Goal: Transaction & Acquisition: Purchase product/service

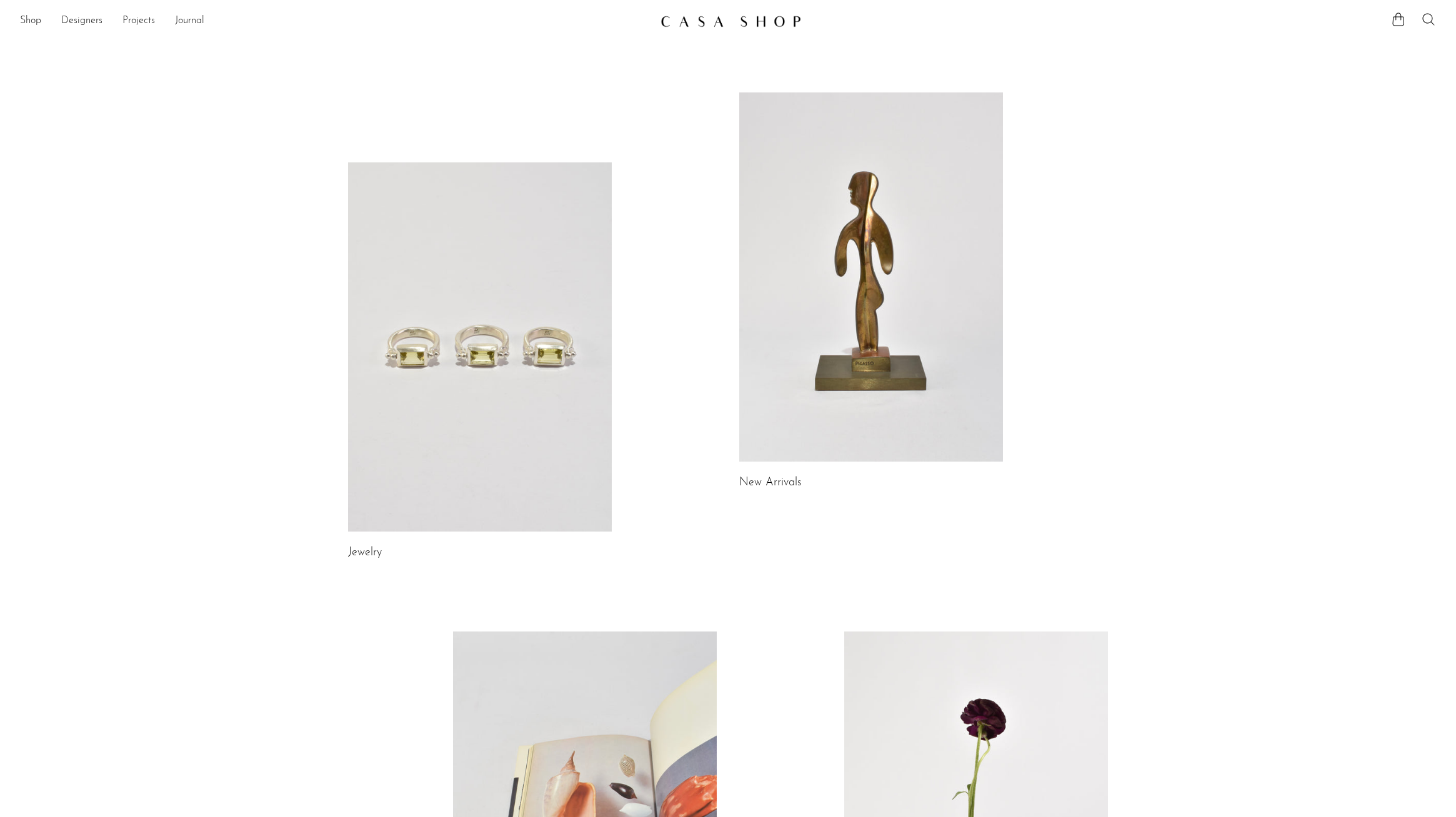
click at [838, 276] on link at bounding box center [871, 276] width 263 height 369
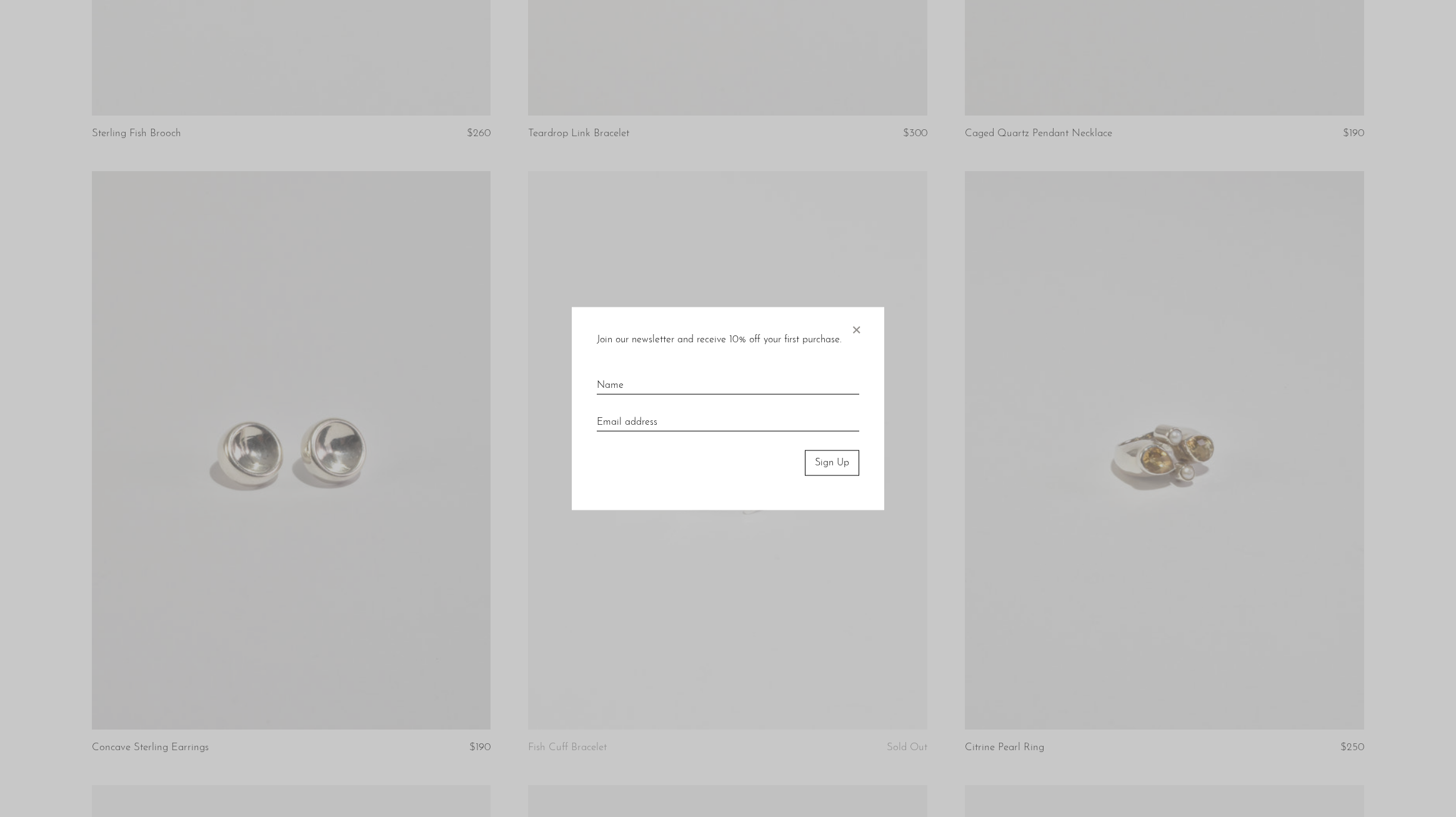
scroll to position [561, 0]
click at [861, 327] on span "×" at bounding box center [856, 327] width 12 height 40
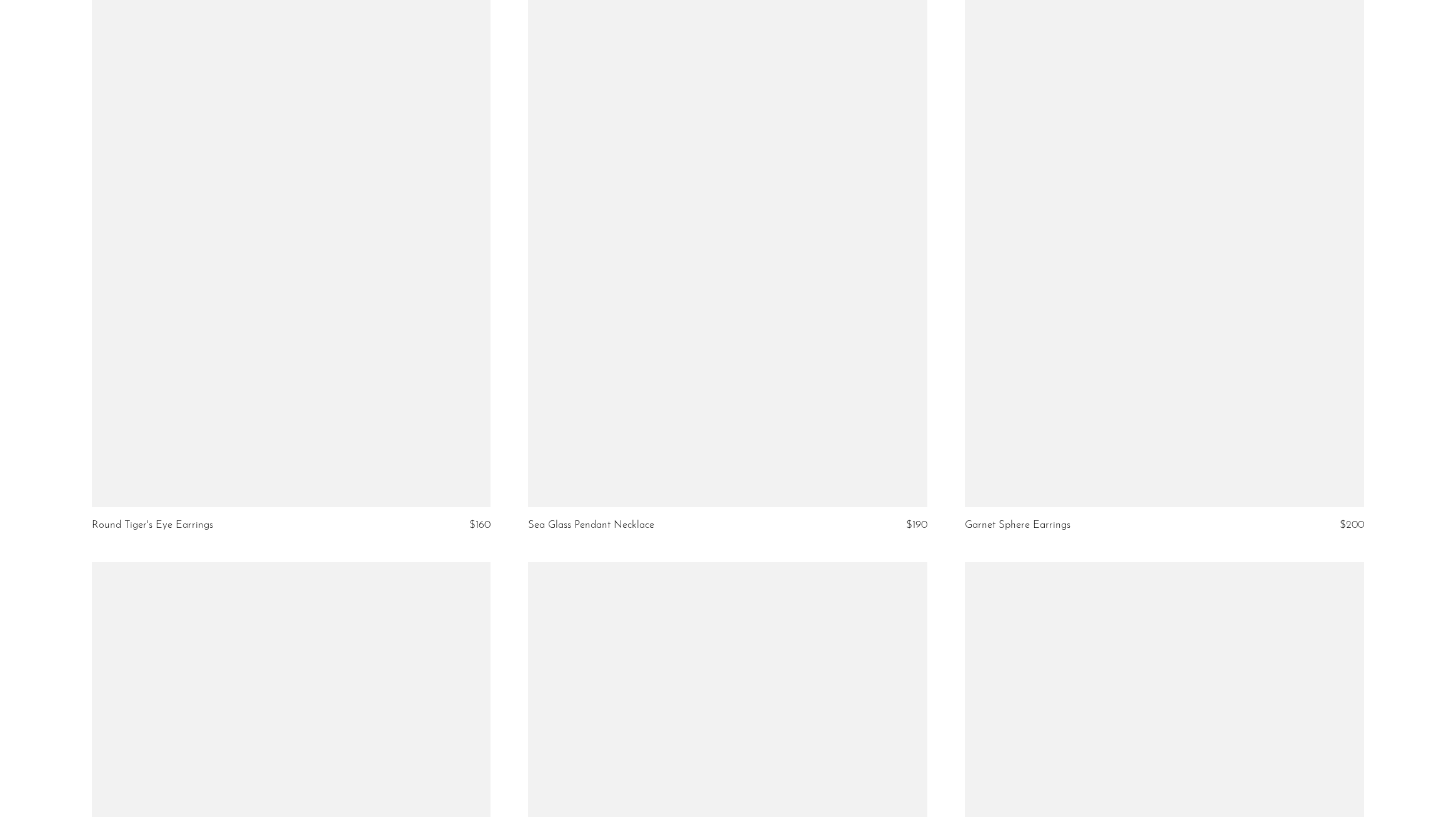
scroll to position [3258, 0]
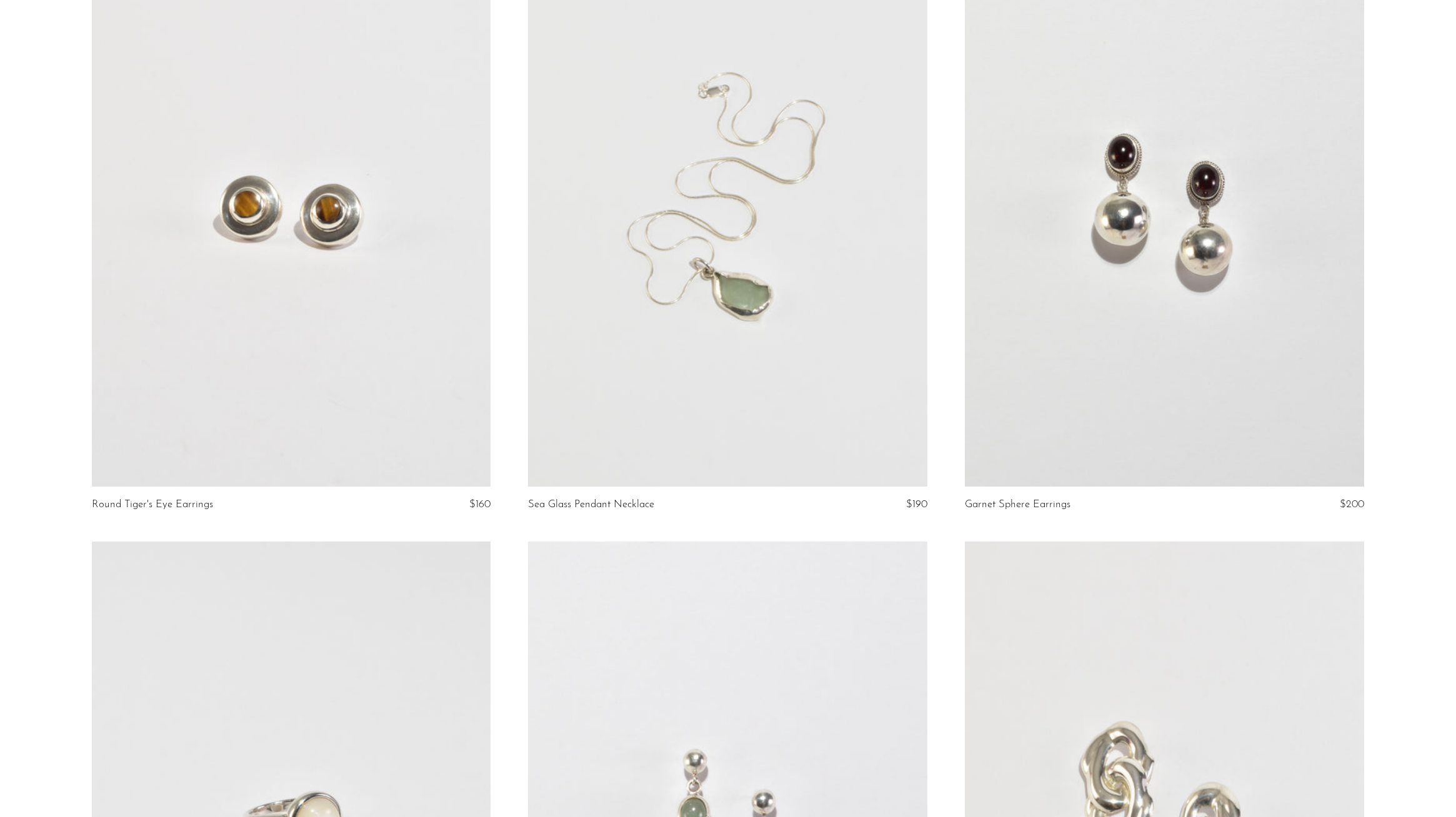
click at [784, 276] on link at bounding box center [728, 208] width 399 height 559
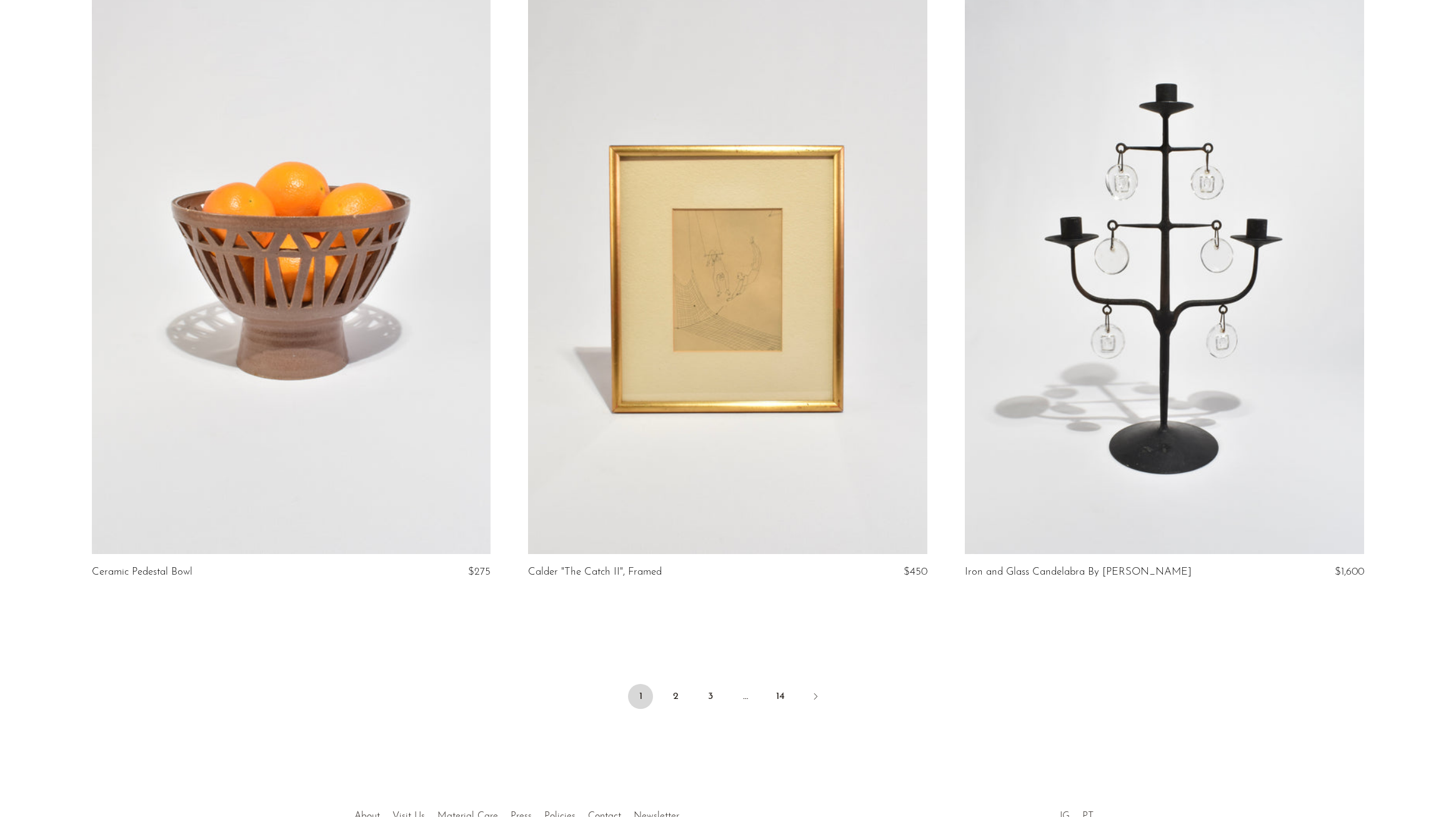
scroll to position [6958, 0]
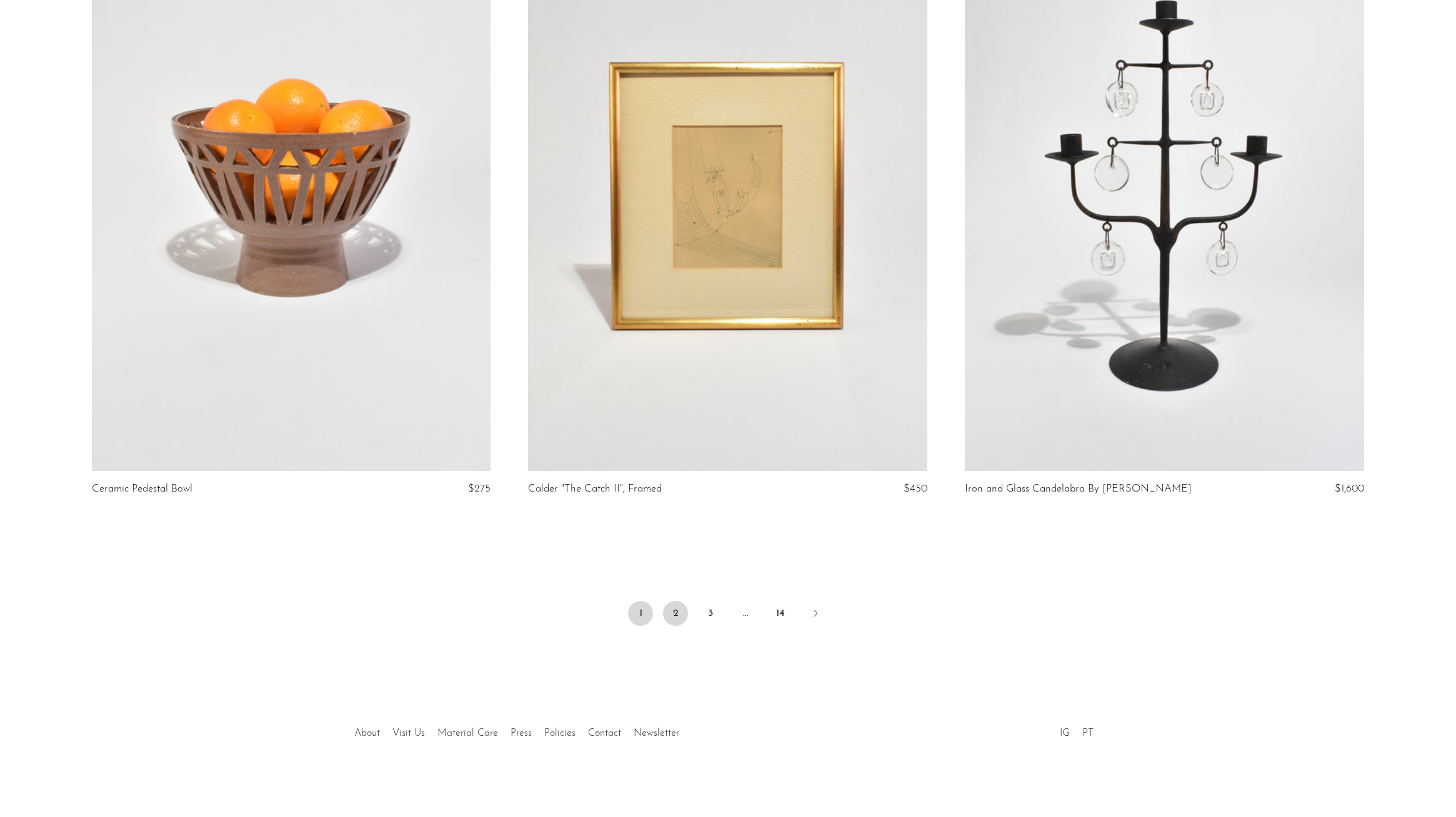
click at [674, 612] on link "2" at bounding box center [676, 614] width 25 height 25
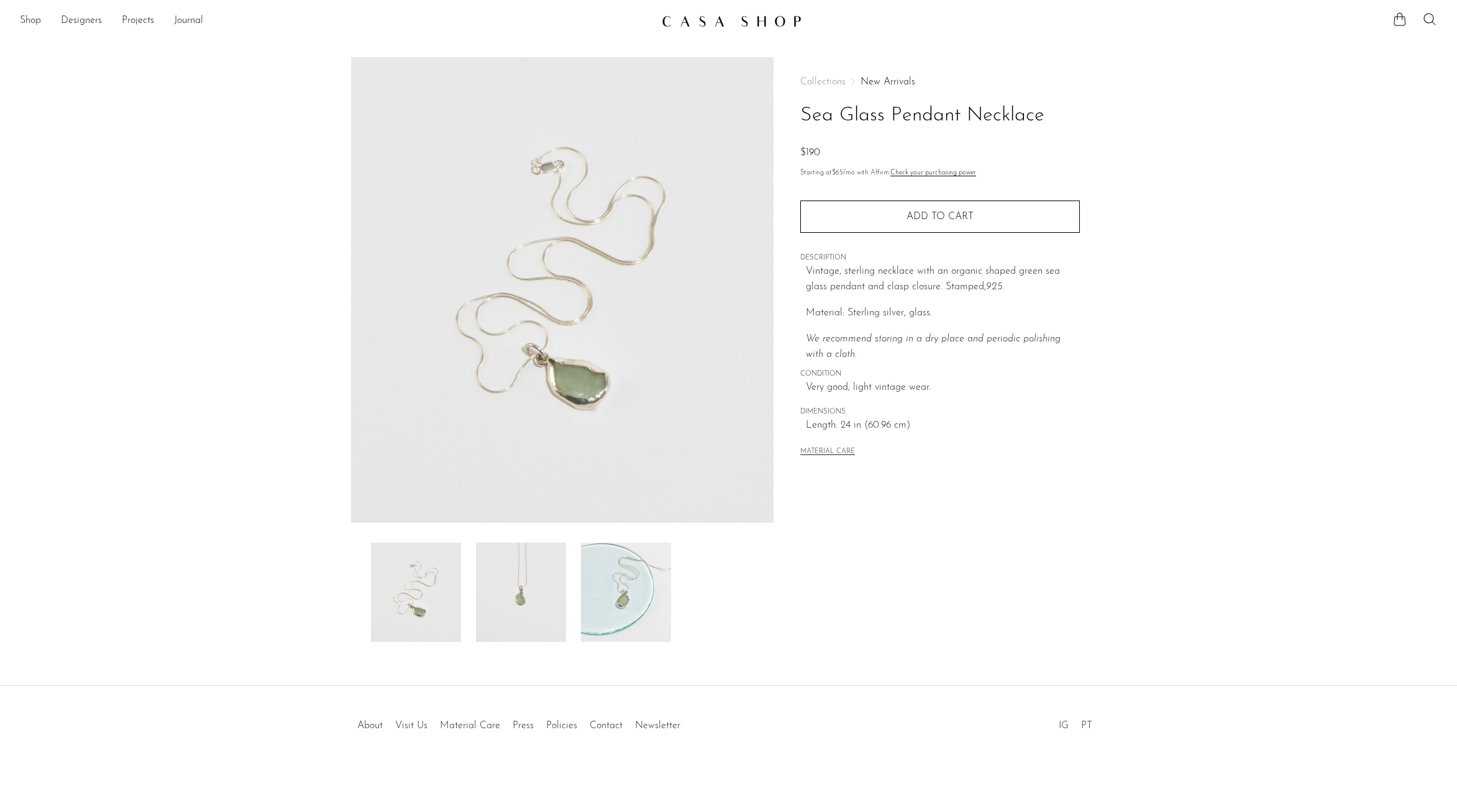
click at [639, 584] on img at bounding box center [626, 593] width 90 height 99
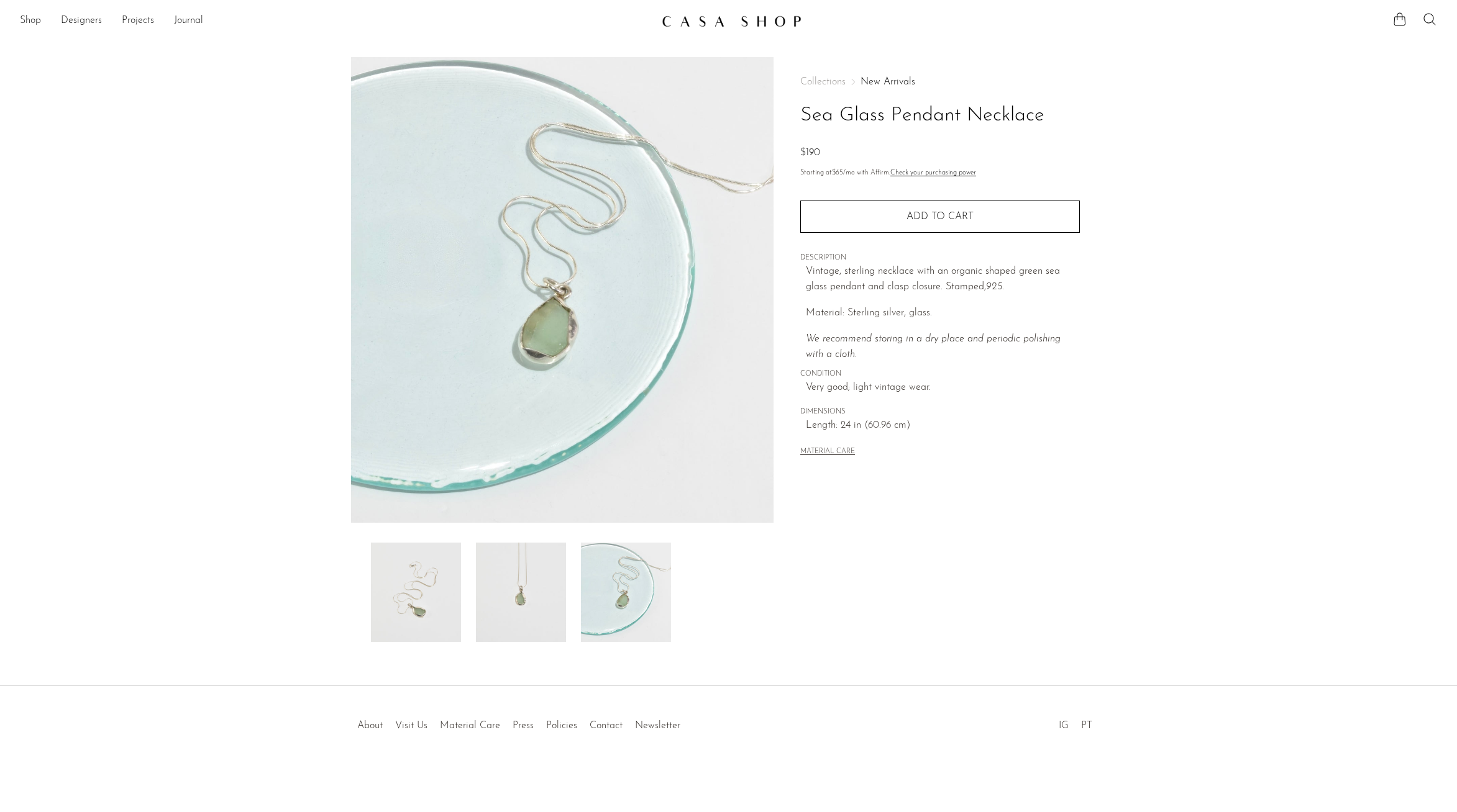
click at [535, 575] on img at bounding box center [521, 593] width 90 height 99
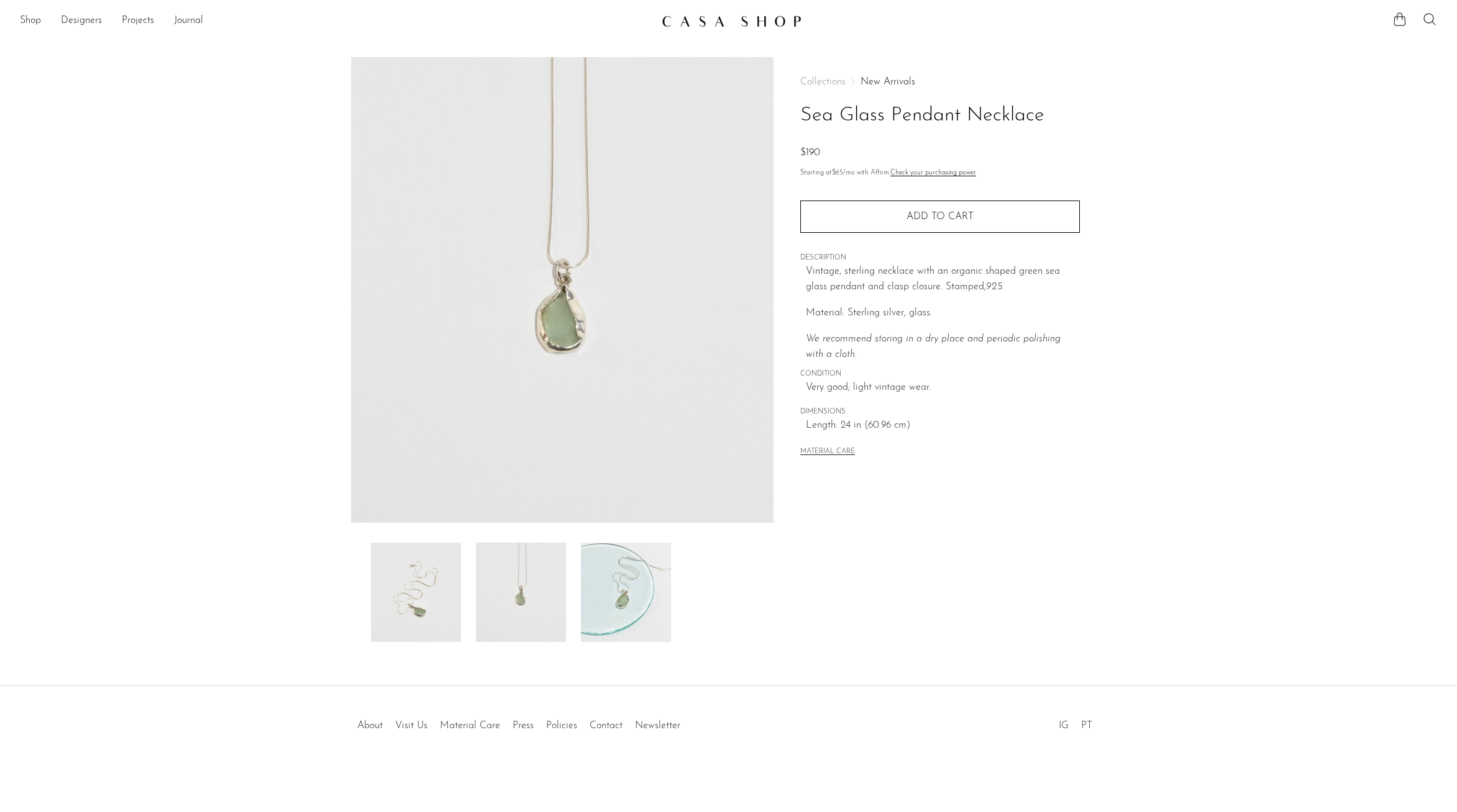
click at [420, 591] on img at bounding box center [416, 593] width 90 height 99
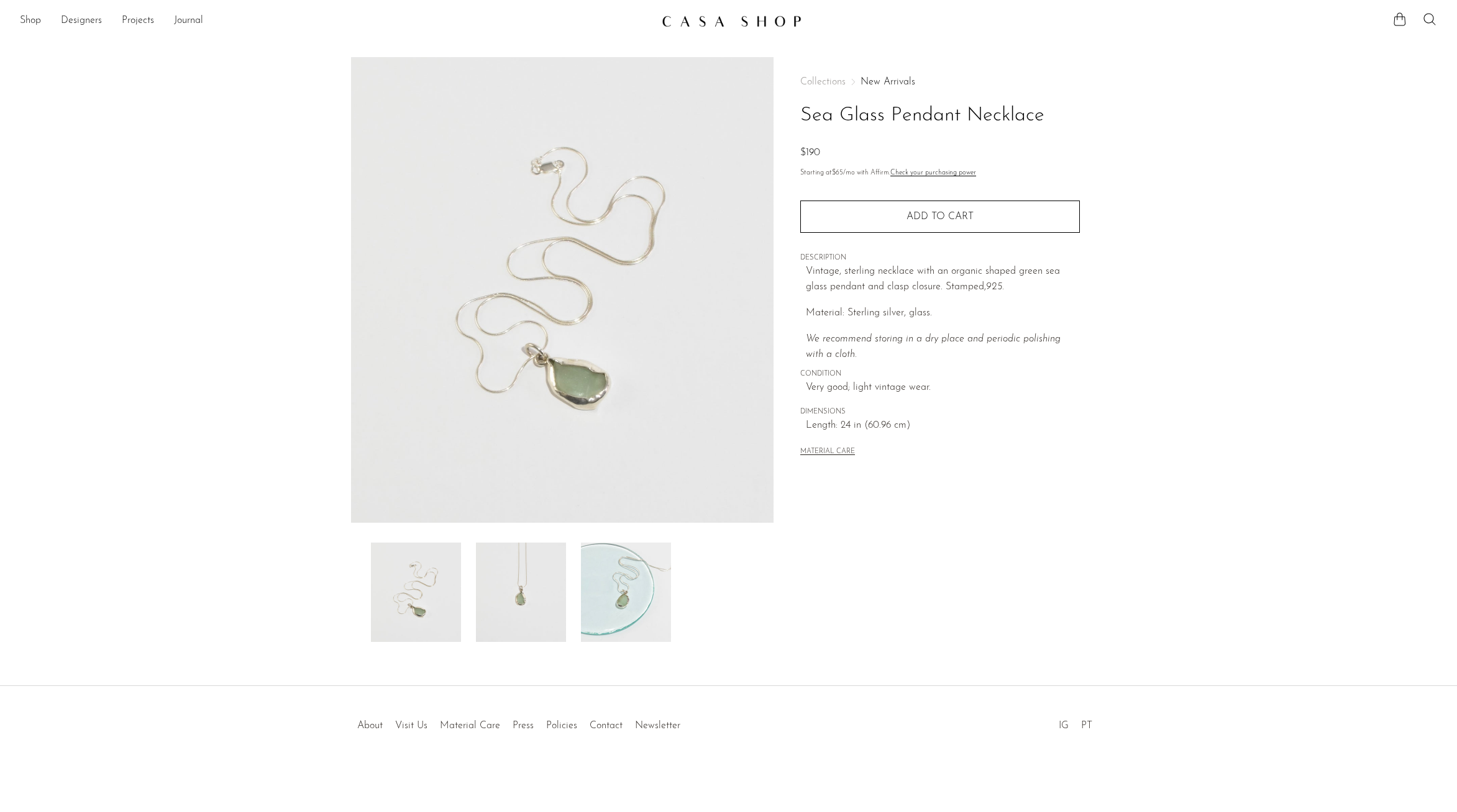
click at [521, 600] on img at bounding box center [521, 593] width 90 height 99
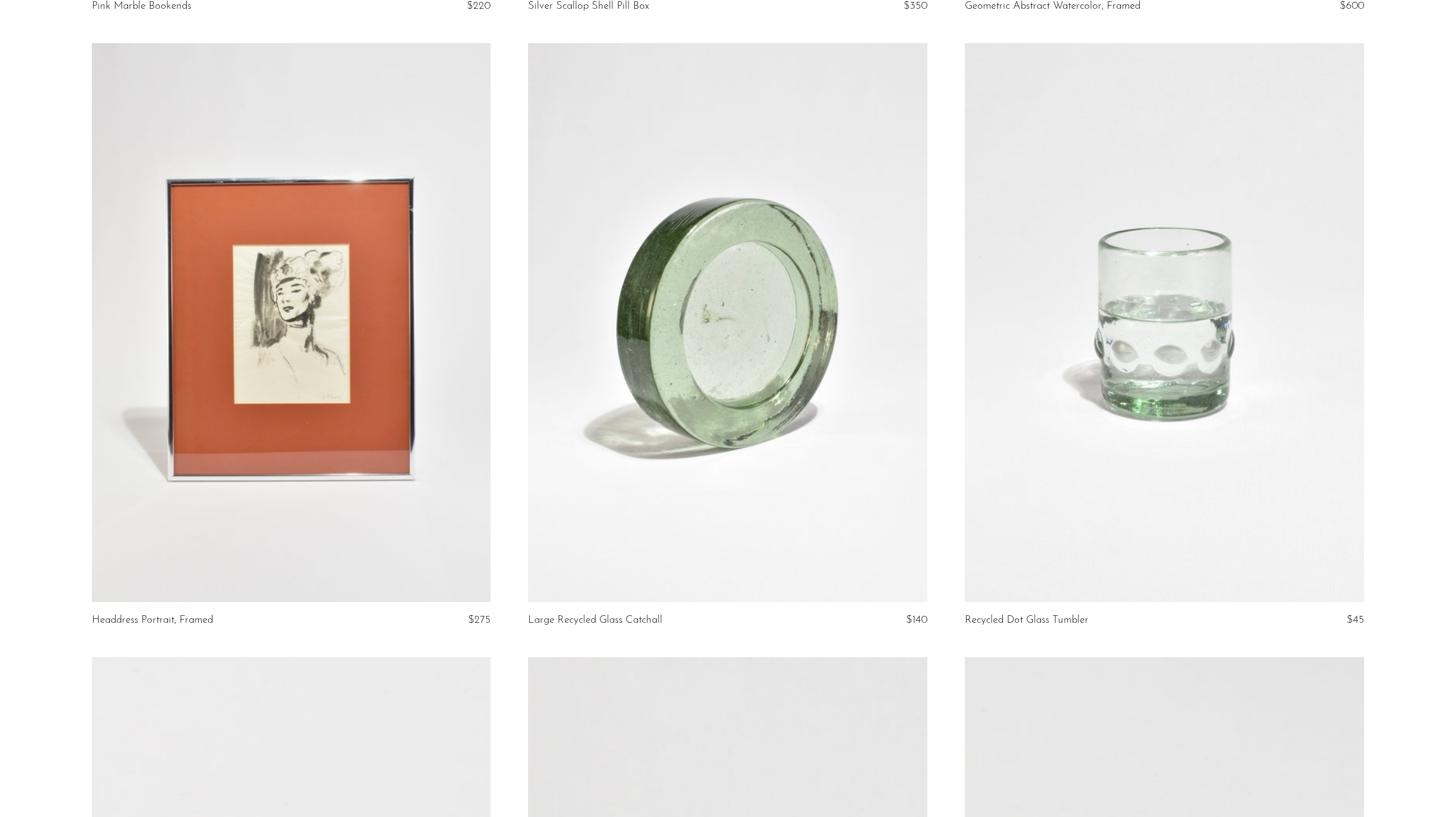
scroll to position [3789, 0]
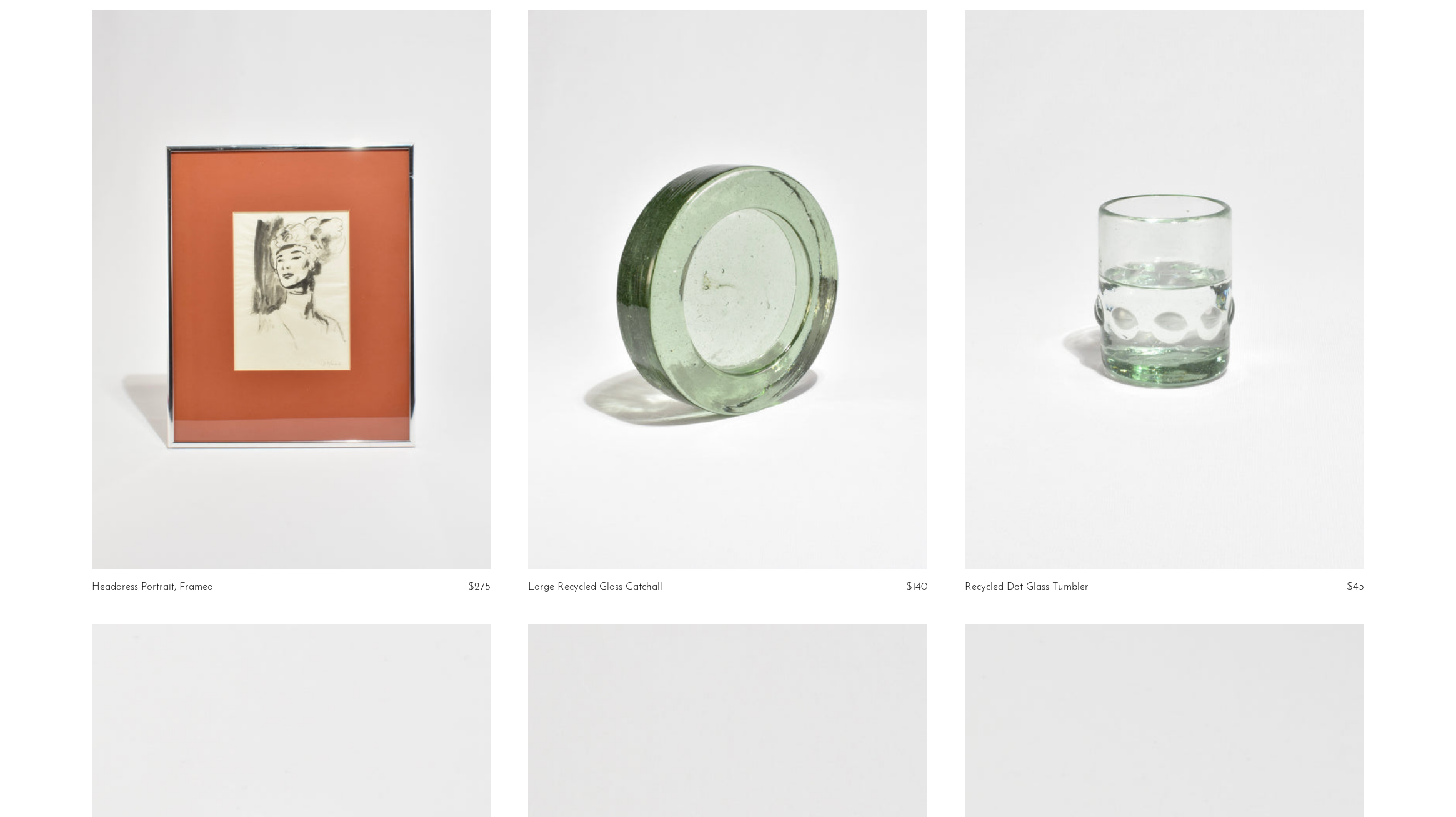
click at [783, 348] on link at bounding box center [728, 290] width 399 height 559
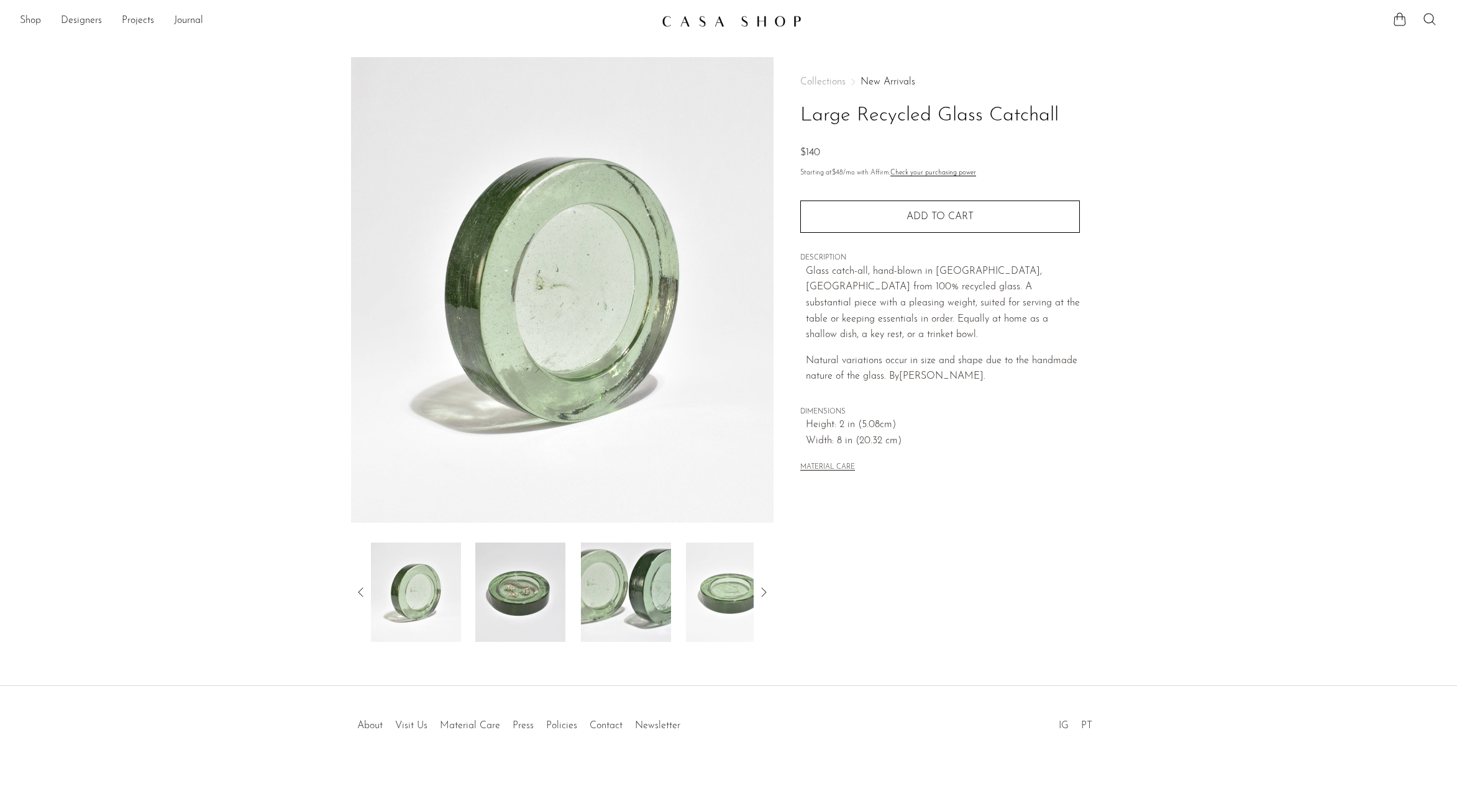
click at [509, 601] on img at bounding box center [521, 593] width 90 height 99
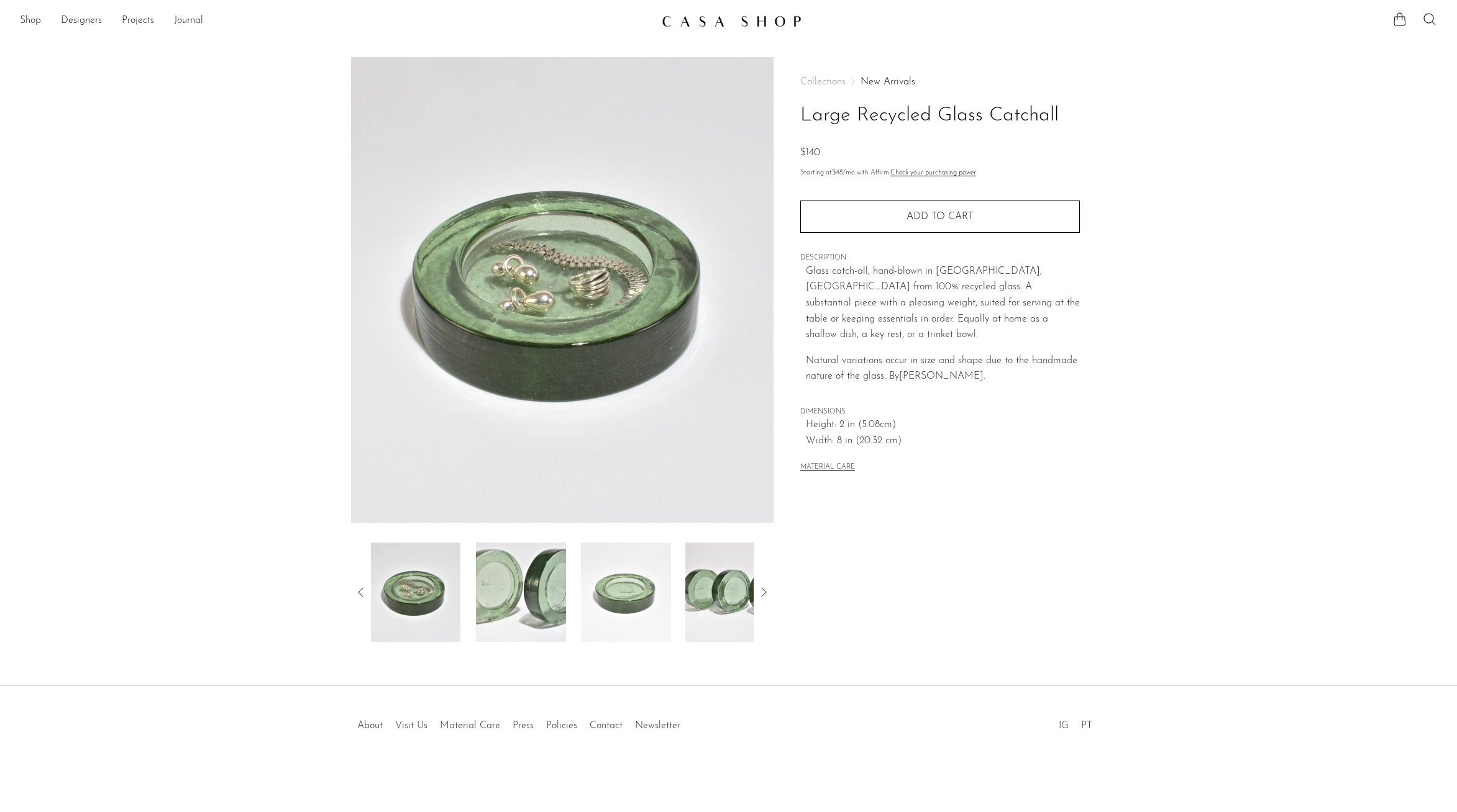
click at [605, 582] on img at bounding box center [626, 593] width 90 height 99
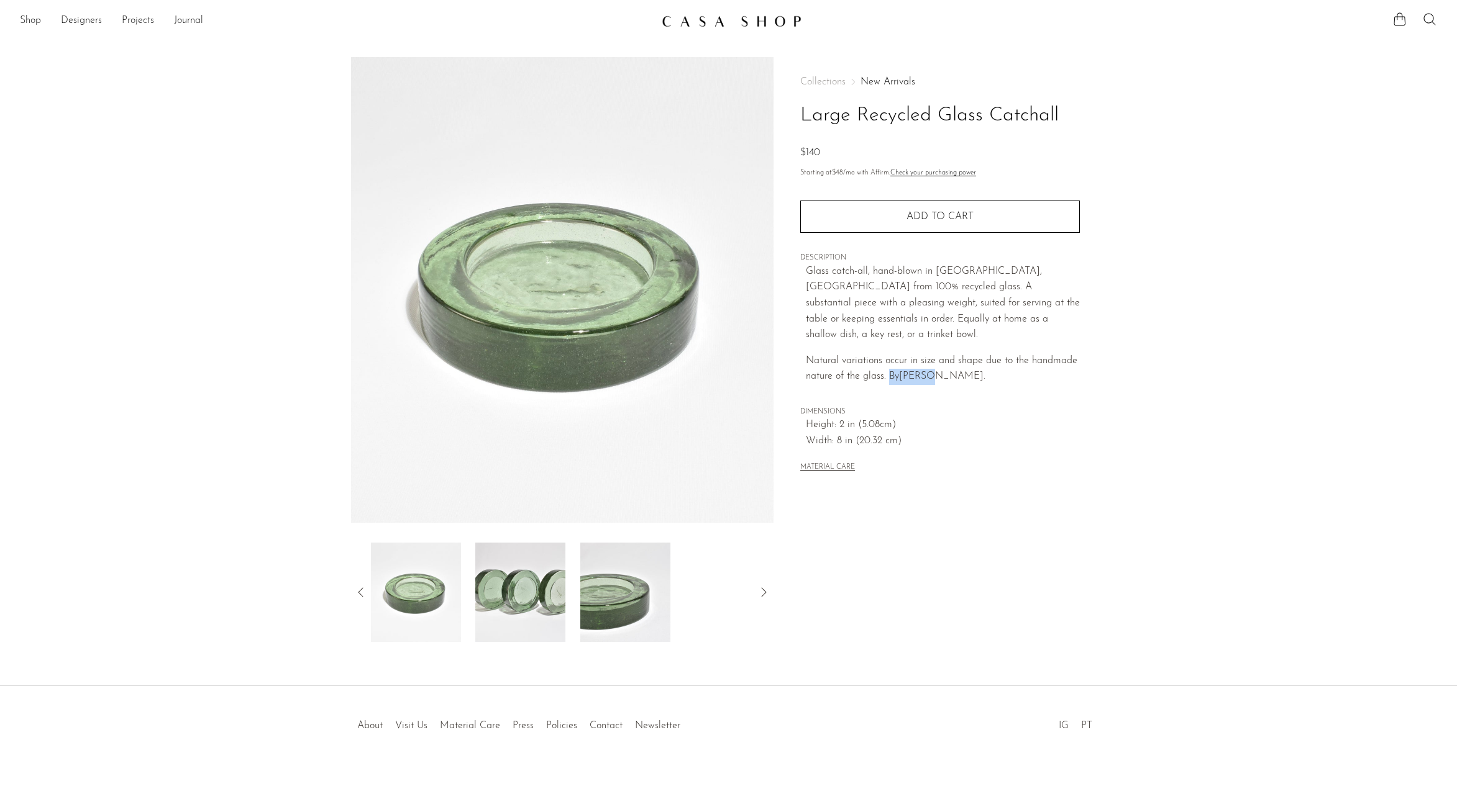
drag, startPoint x: 944, startPoint y: 362, endPoint x: 891, endPoint y: 359, distance: 53.1
click at [891, 359] on span "Natural variations occur in size and shape due to the handmade nature of the gl…" at bounding box center [941, 369] width 271 height 26
copy span "By ØGAARD"
